Goal: Information Seeking & Learning: Learn about a topic

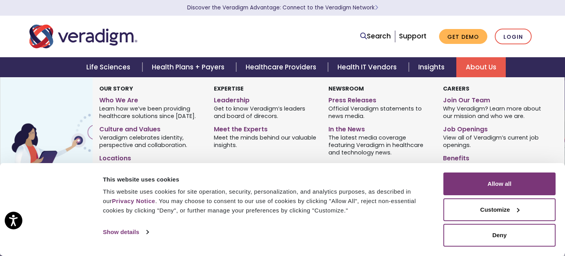
click at [485, 65] on link "About Us" at bounding box center [480, 67] width 49 height 20
click at [230, 97] on link "Leadership" at bounding box center [265, 98] width 103 height 11
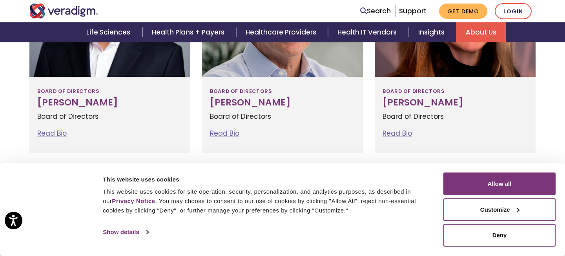
scroll to position [777, 0]
